Goal: Task Accomplishment & Management: Complete application form

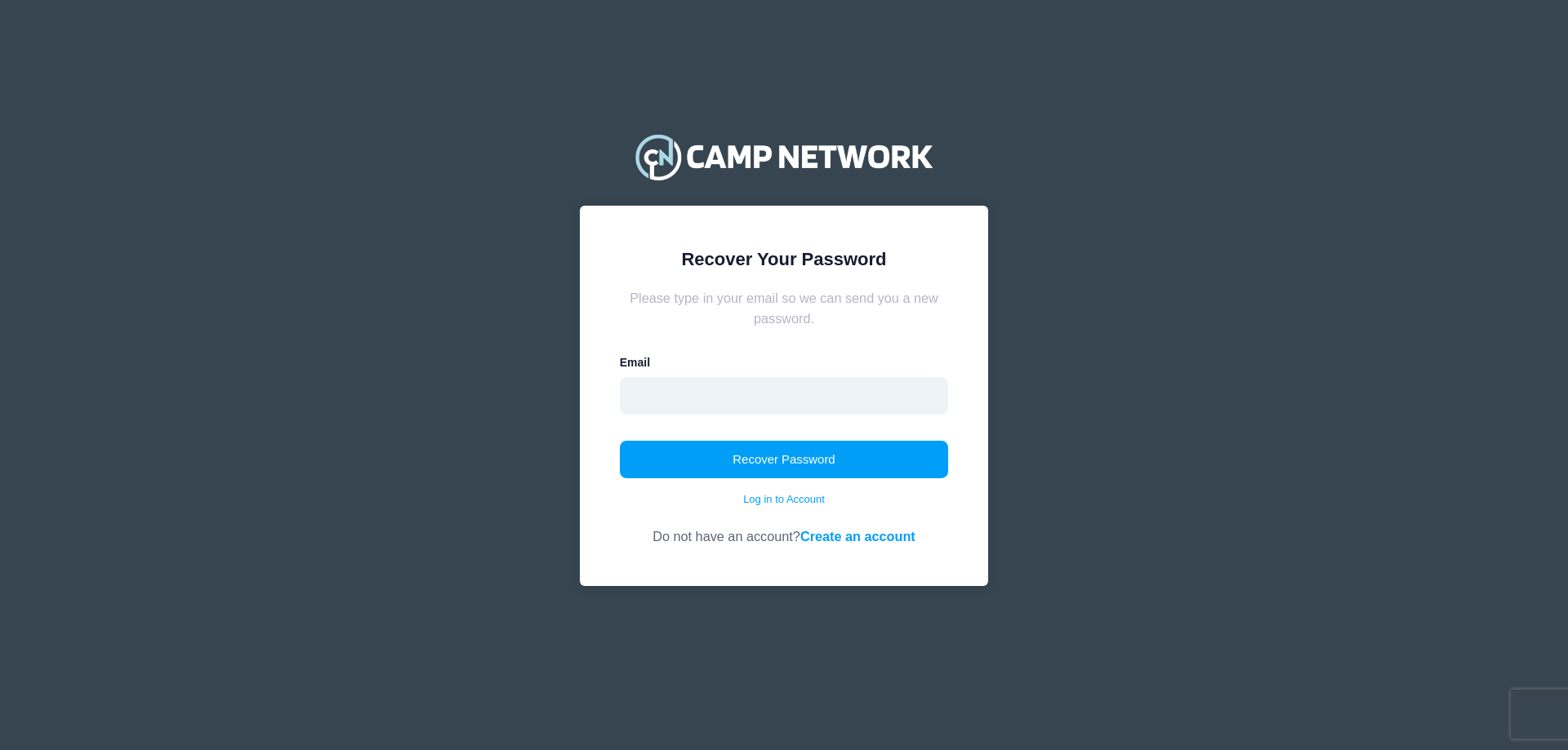
click at [702, 390] on input "email" at bounding box center [784, 396] width 329 height 37
type input "[EMAIL_ADDRESS][DOMAIN_NAME]"
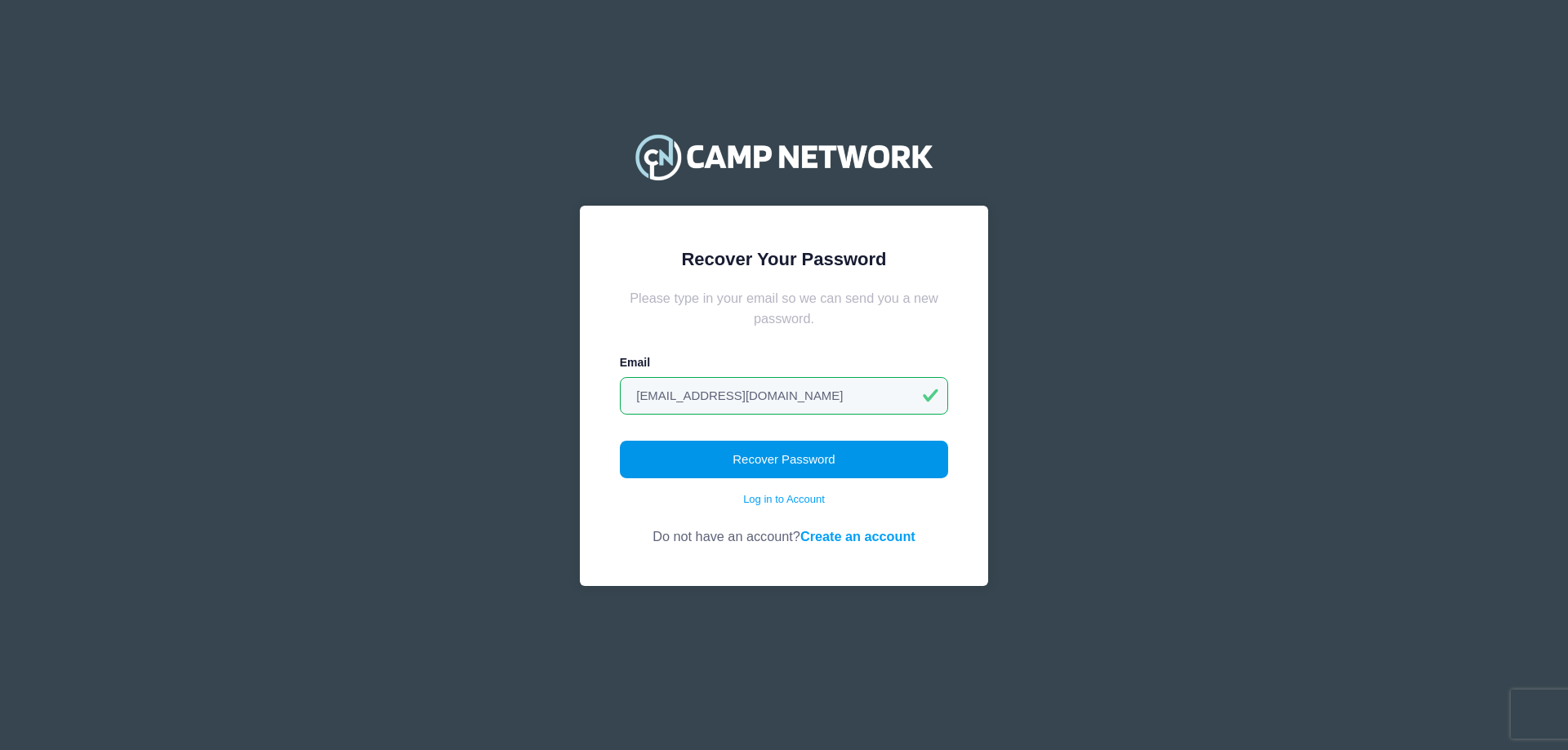
click at [789, 461] on button "Recover Password" at bounding box center [784, 459] width 329 height 37
click at [864, 539] on link "Create an account" at bounding box center [857, 536] width 115 height 15
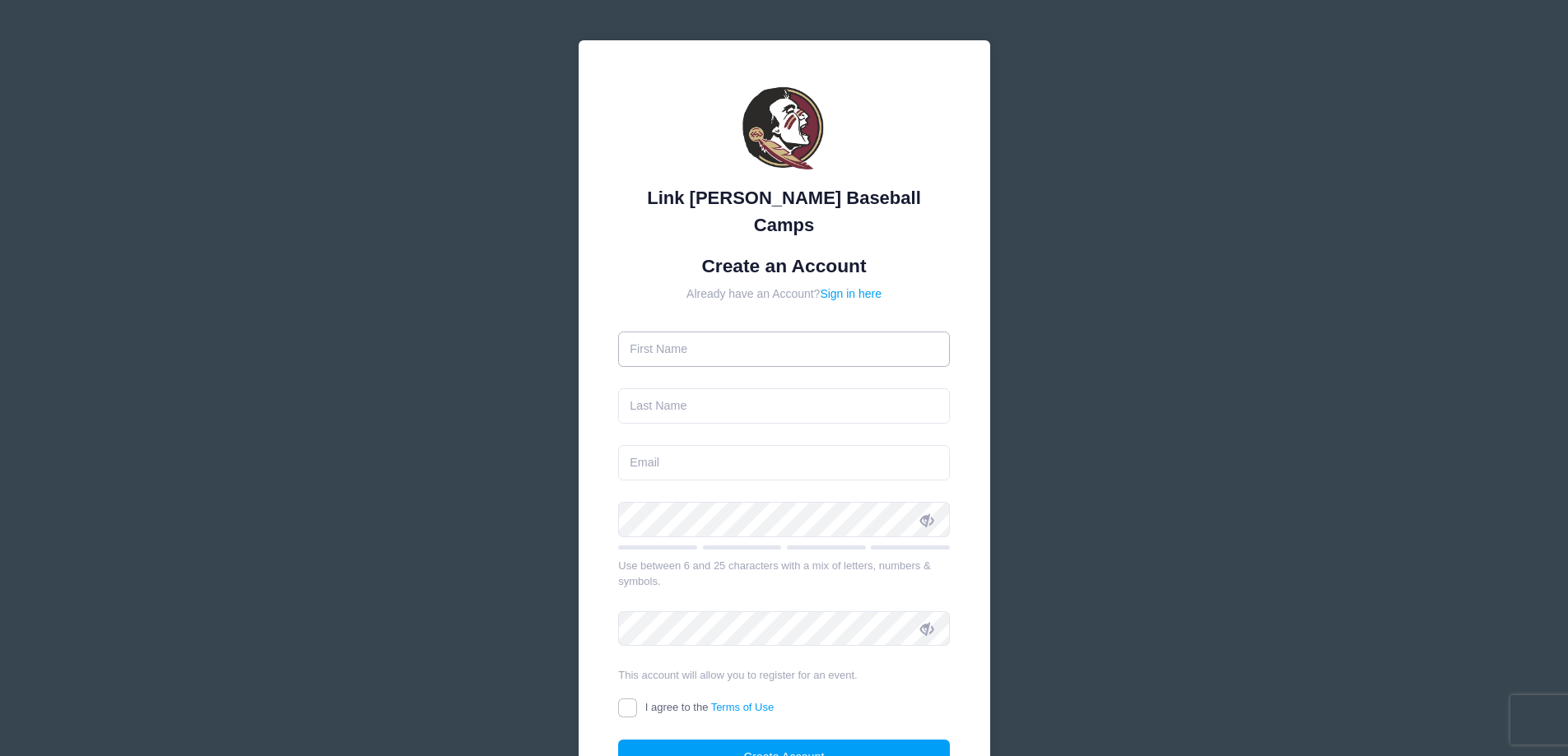
click at [708, 331] on input "text" at bounding box center [784, 349] width 331 height 36
click at [1124, 291] on div "Link [PERSON_NAME] Baseball Camps Create an Account Already have an Account? Si…" at bounding box center [784, 461] width 1568 height 923
